Goal: Task Accomplishment & Management: Use online tool/utility

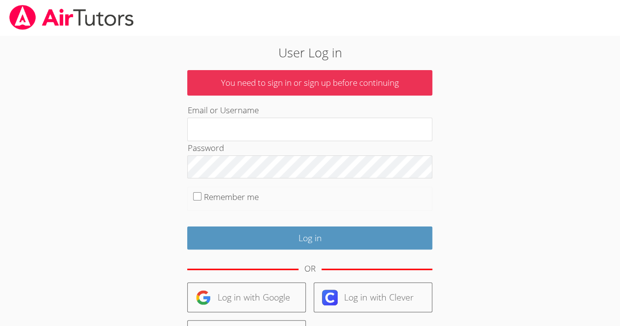
type input "[EMAIL_ADDRESS][DOMAIN_NAME]"
click at [198, 193] on input "Remember me" at bounding box center [197, 196] width 8 height 8
checkbox input "true"
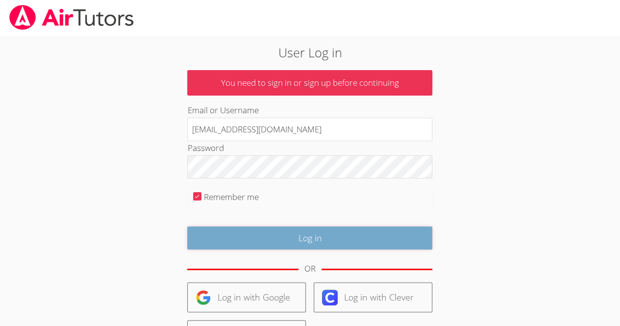
click at [292, 236] on input "Log in" at bounding box center [309, 237] width 245 height 23
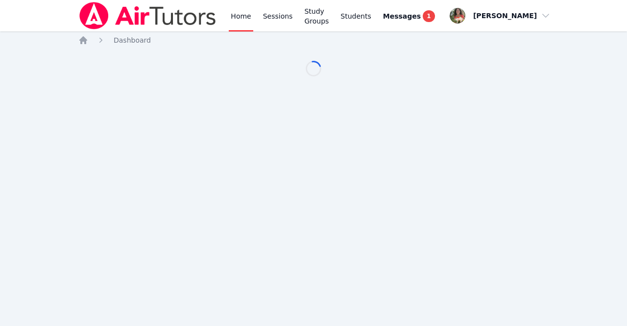
click at [426, 22] on link "Messages 1" at bounding box center [409, 15] width 56 height 31
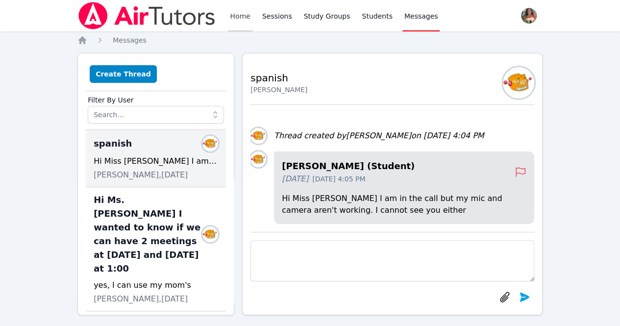
click at [242, 14] on link "Home" at bounding box center [240, 15] width 24 height 31
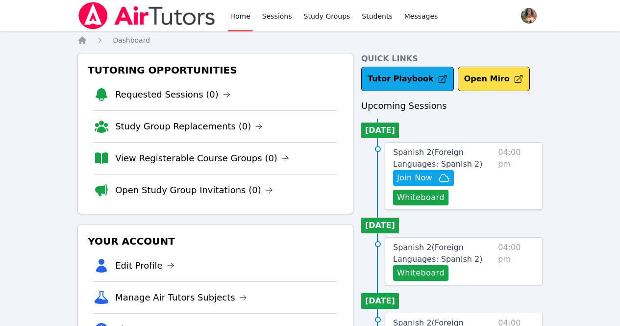
click at [242, 14] on link "Home" at bounding box center [240, 15] width 24 height 31
click at [430, 174] on span "Join Now" at bounding box center [414, 178] width 35 height 12
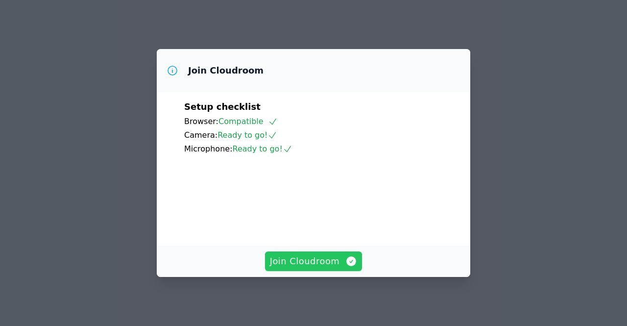
click at [323, 264] on span "Join Cloudroom" at bounding box center [314, 261] width 88 height 14
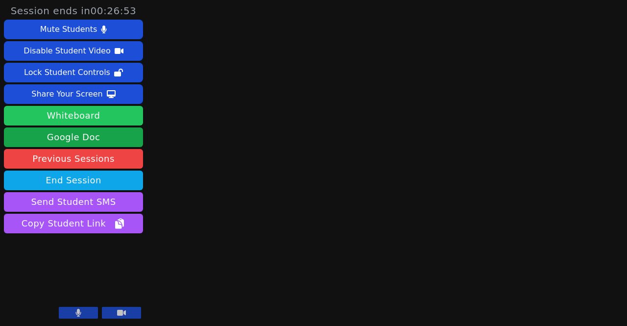
click at [98, 116] on button "Whiteboard" at bounding box center [73, 116] width 139 height 20
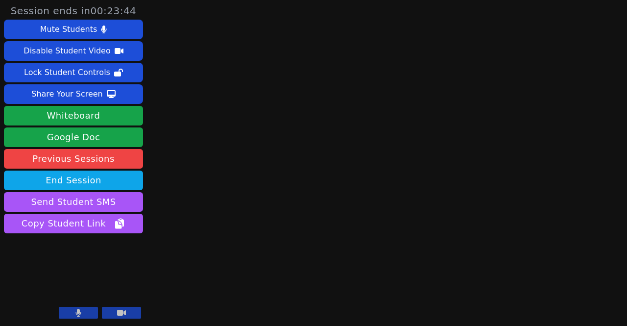
click at [74, 312] on button at bounding box center [78, 313] width 39 height 12
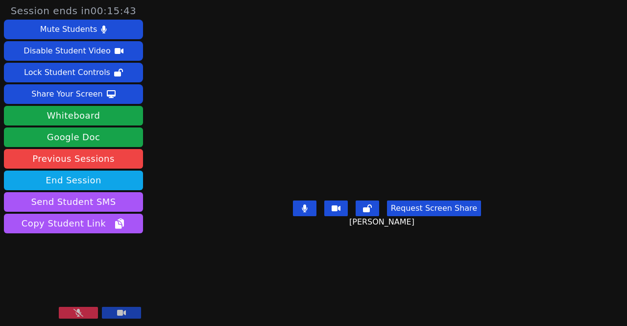
click at [76, 313] on icon at bounding box center [79, 313] width 10 height 8
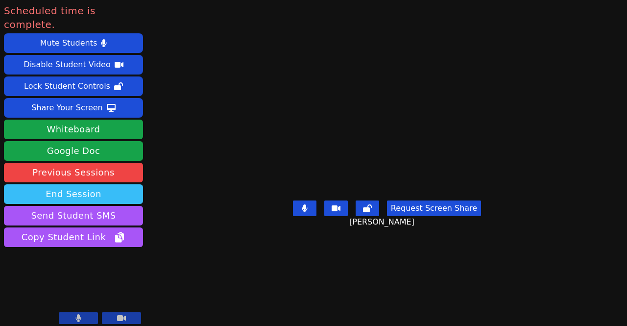
click at [113, 184] on button "End Session" at bounding box center [73, 194] width 139 height 20
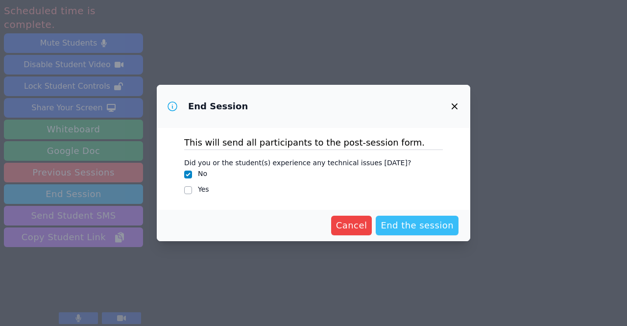
click at [402, 223] on span "End the session" at bounding box center [417, 226] width 73 height 14
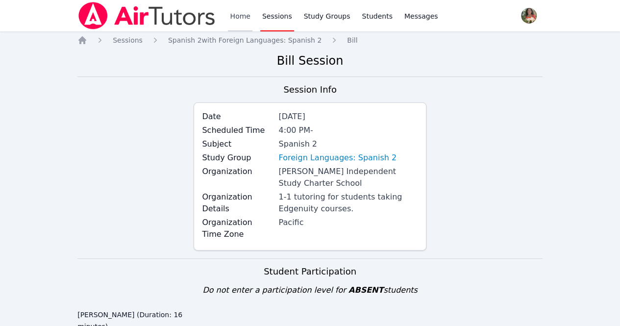
click at [240, 14] on link "Home" at bounding box center [240, 15] width 24 height 31
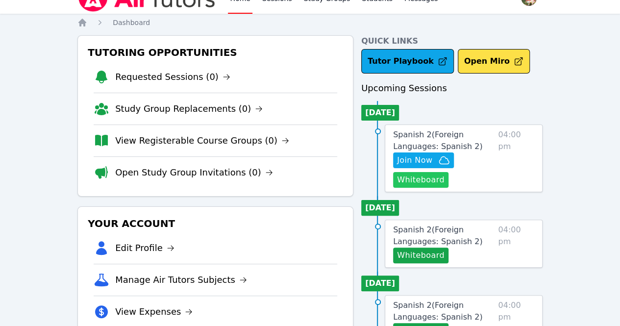
scroll to position [26, 0]
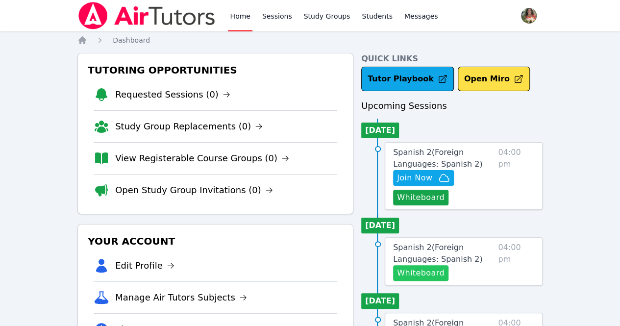
click at [433, 272] on button "Whiteboard" at bounding box center [420, 273] width 55 height 16
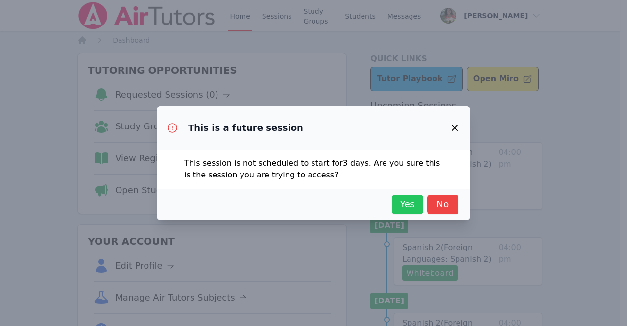
click at [401, 209] on span "Yes" at bounding box center [408, 205] width 22 height 14
